Goal: Task Accomplishment & Management: Manage account settings

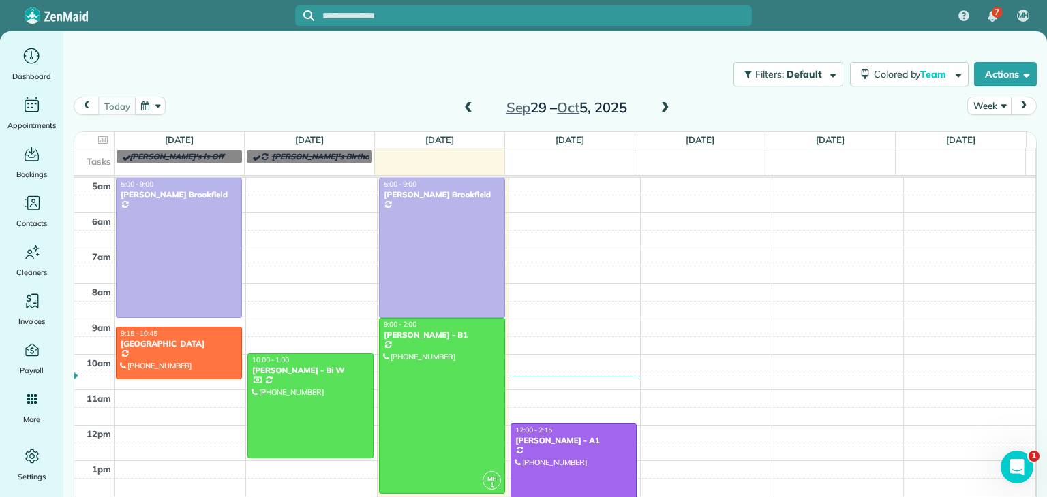
scroll to position [76, 0]
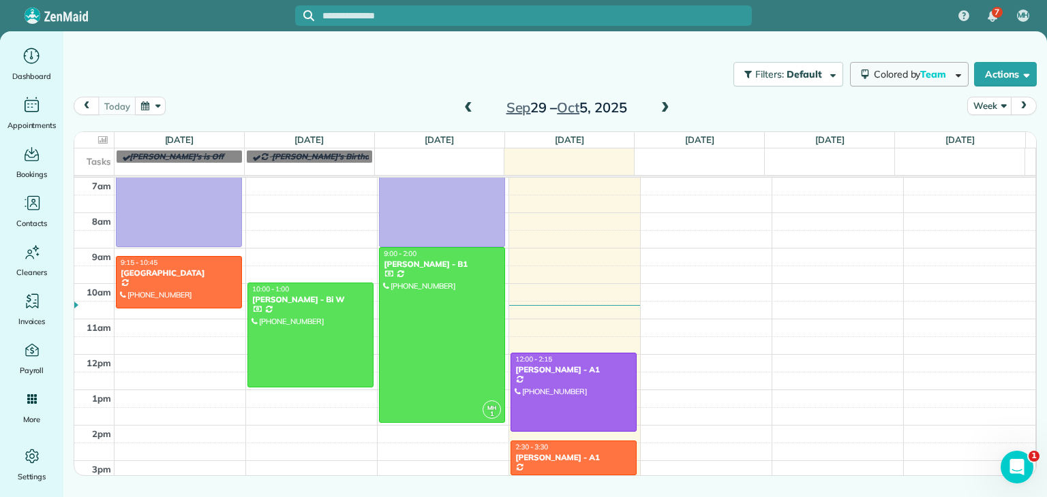
click at [914, 63] on button "Colored by Team" at bounding box center [909, 74] width 119 height 25
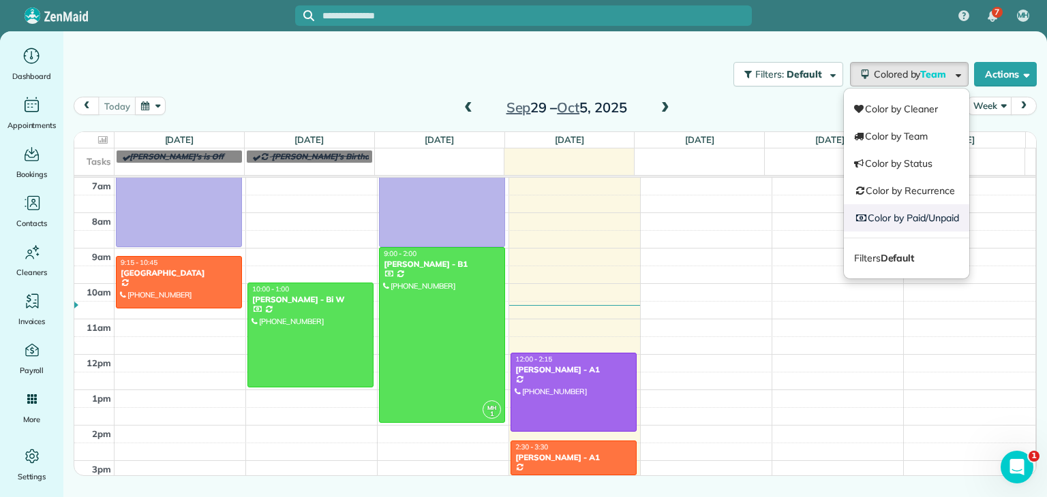
click at [927, 221] on link "Color by Paid/Unpaid" at bounding box center [906, 217] width 125 height 27
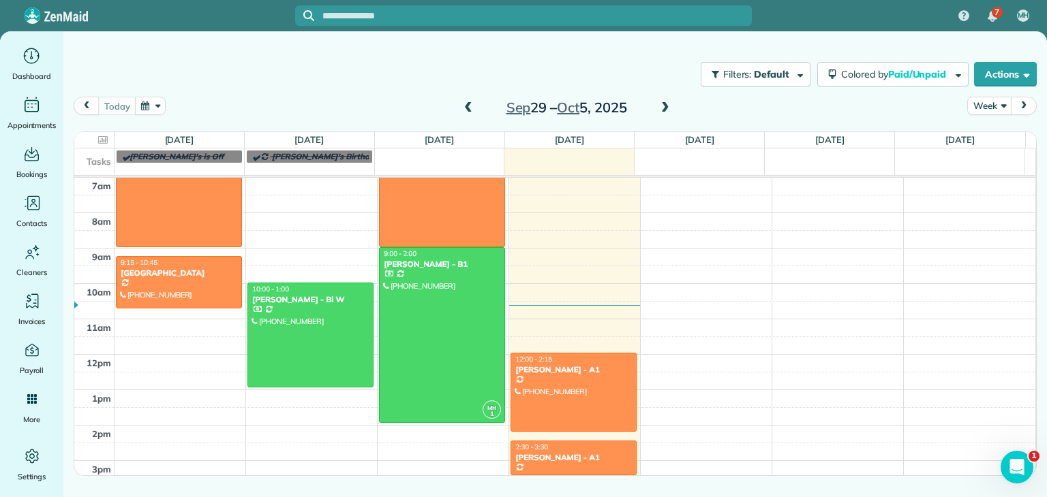
click at [662, 103] on span at bounding box center [665, 108] width 15 height 12
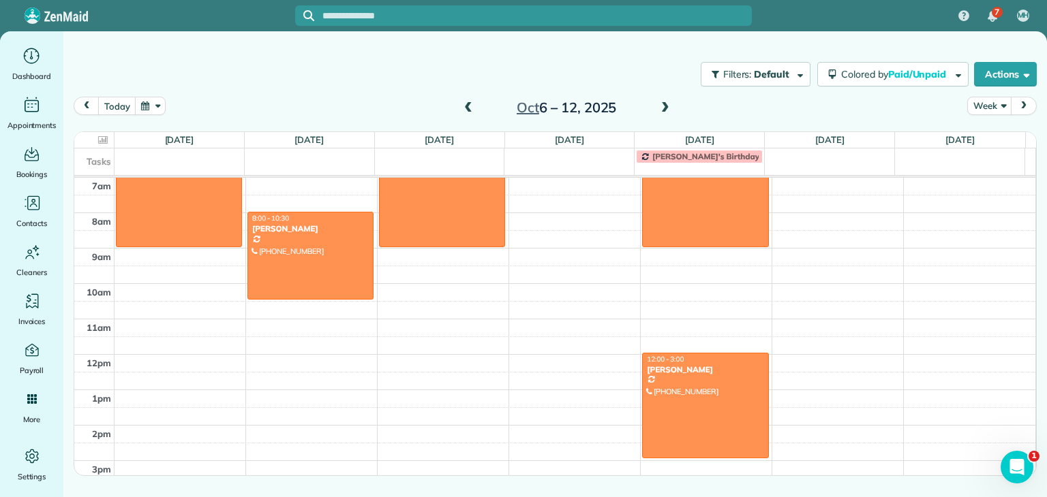
click at [700, 160] on span "[PERSON_NAME]'s Birthday" at bounding box center [705, 156] width 107 height 10
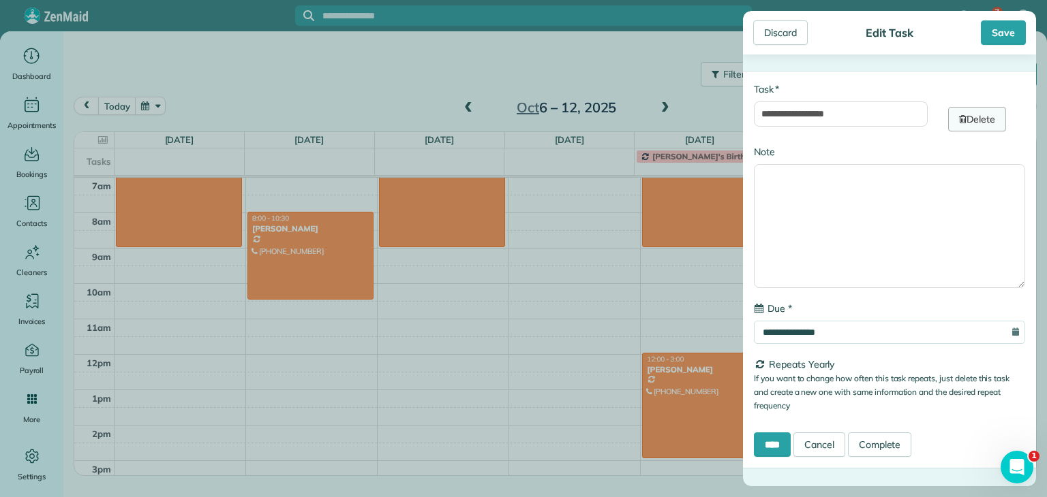
click at [959, 124] on link "Delete" at bounding box center [977, 119] width 58 height 25
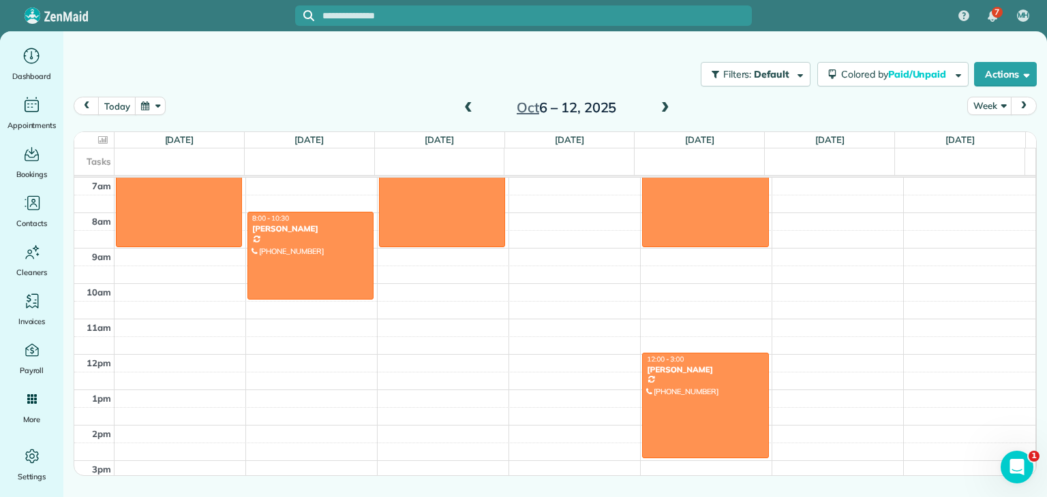
click at [673, 112] on div "[DATE] – [DATE]" at bounding box center [566, 108] width 218 height 22
click at [668, 109] on span at bounding box center [665, 108] width 15 height 12
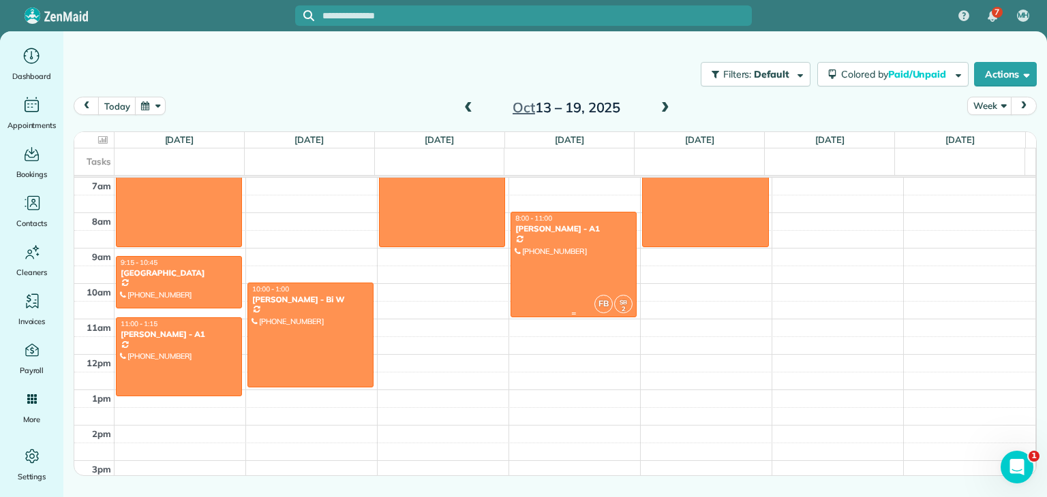
click at [570, 257] on div at bounding box center [573, 265] width 125 height 104
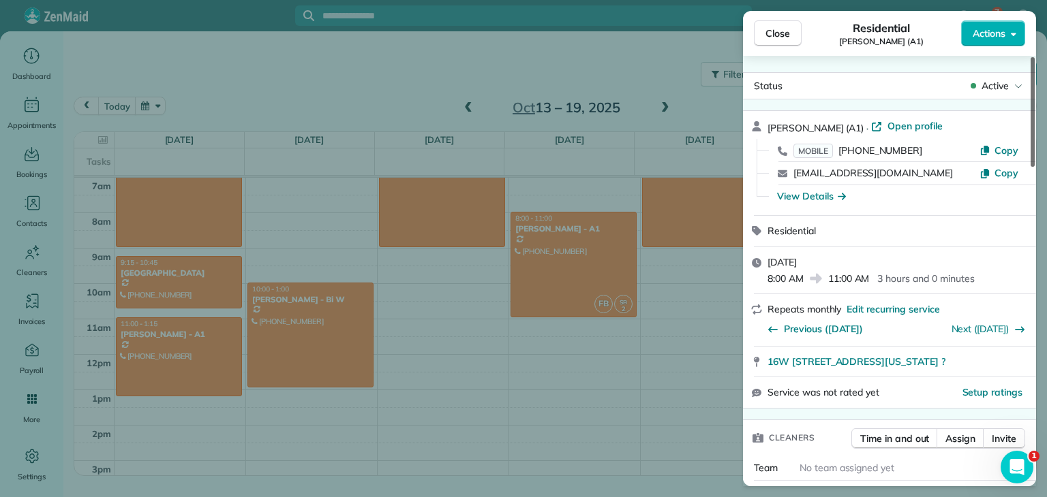
drag, startPoint x: 1033, startPoint y: 131, endPoint x: 1046, endPoint y: 127, distance: 13.4
click at [1034, 127] on div at bounding box center [1032, 112] width 4 height 110
click at [781, 35] on span "Close" at bounding box center [777, 34] width 25 height 14
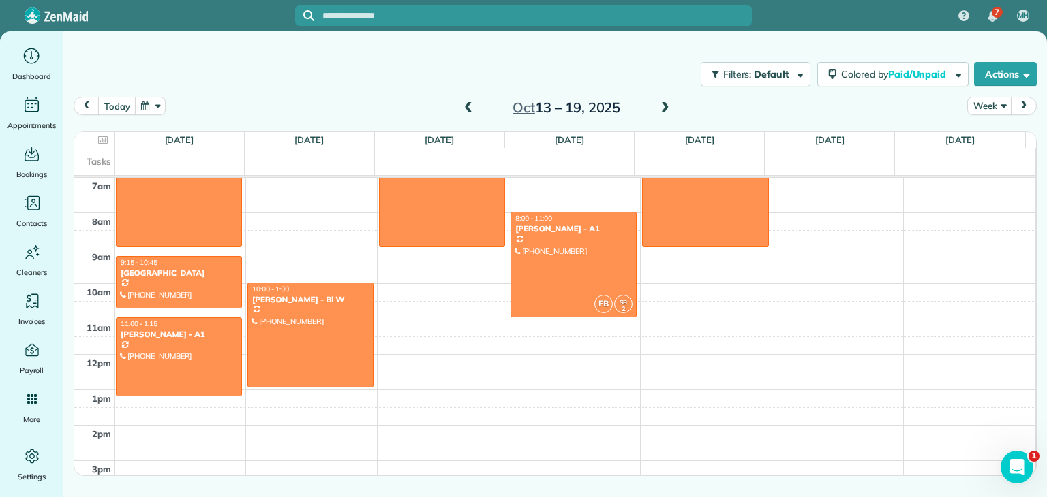
click at [474, 109] on span at bounding box center [468, 108] width 15 height 12
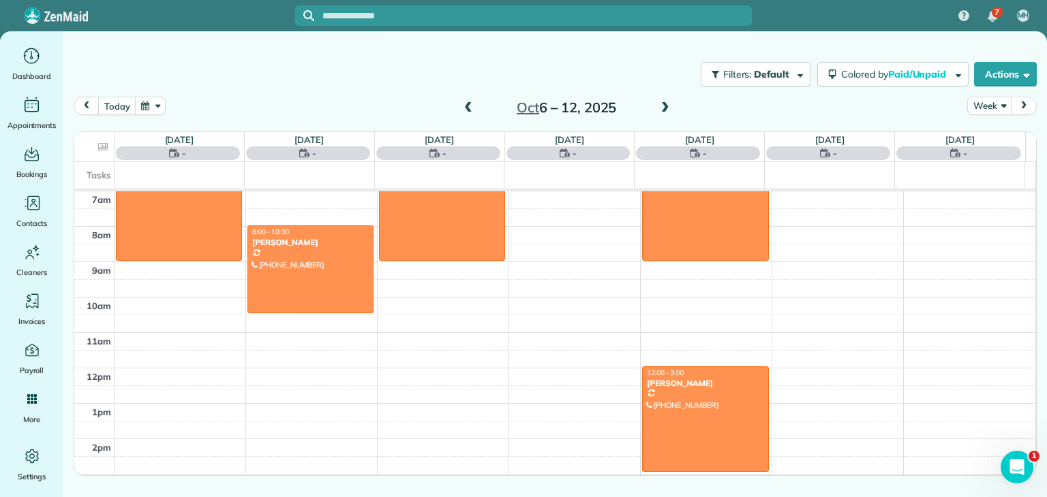
click at [474, 109] on span at bounding box center [468, 108] width 15 height 12
